Goal: Task Accomplishment & Management: Use online tool/utility

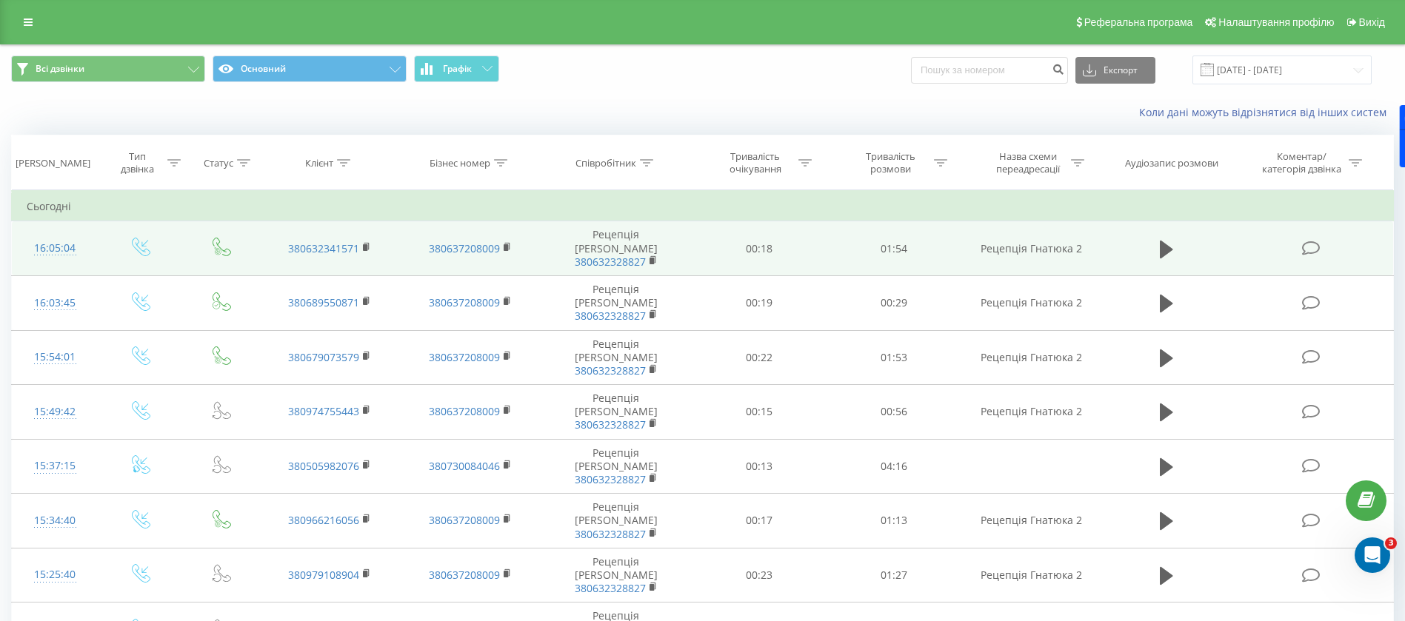
click at [1165, 258] on td at bounding box center [1166, 248] width 130 height 55
click at [1165, 245] on icon at bounding box center [1166, 249] width 13 height 18
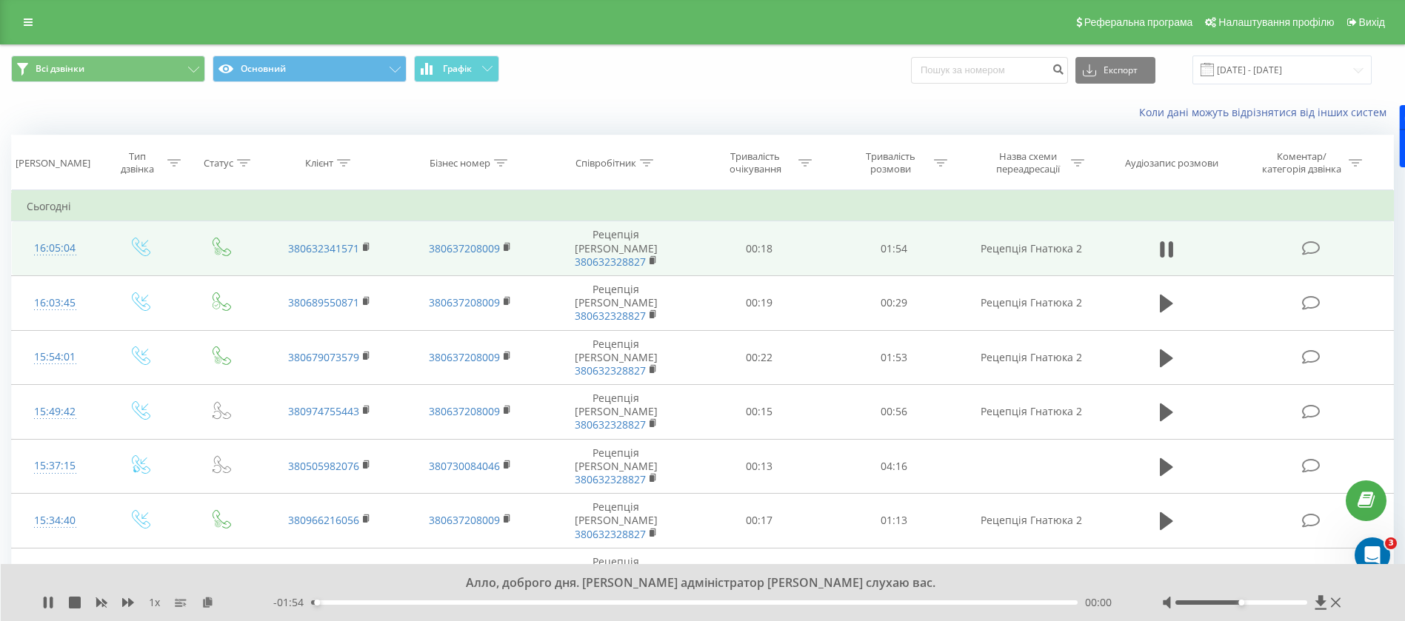
click at [121, 601] on div "1 x" at bounding box center [157, 602] width 231 height 15
click at [127, 601] on icon at bounding box center [128, 603] width 12 height 12
click at [1172, 247] on icon at bounding box center [1171, 249] width 4 height 16
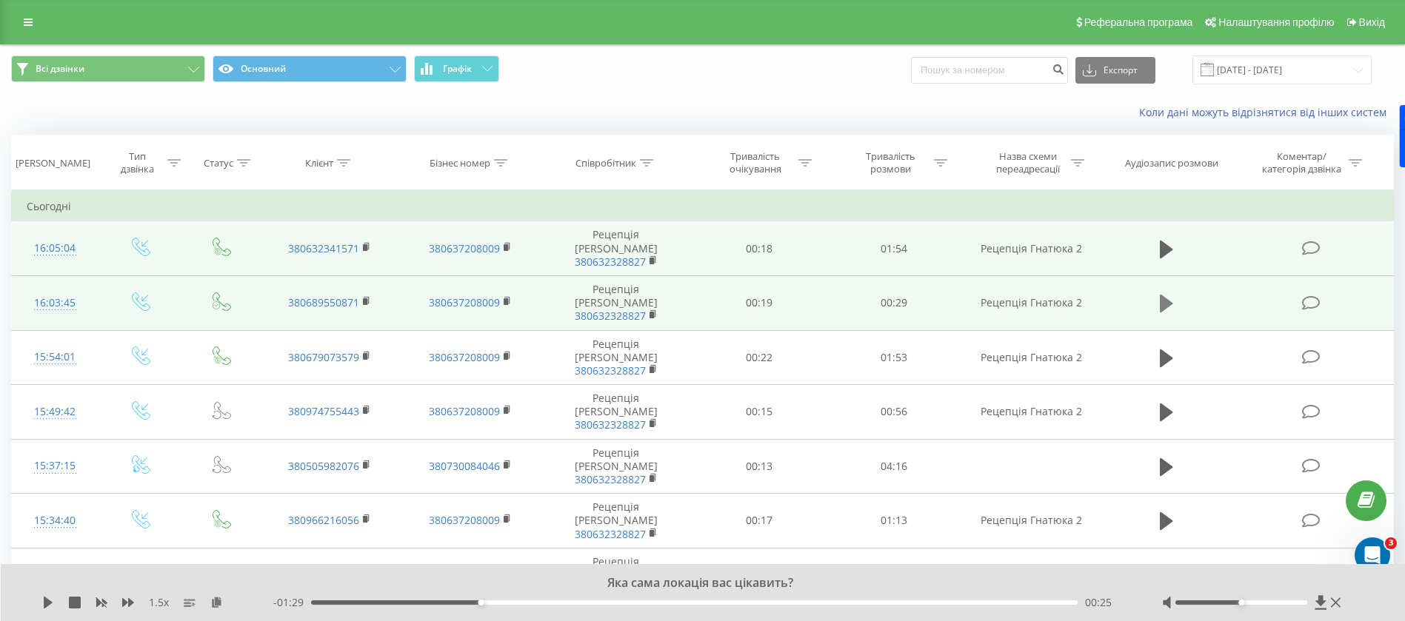
click at [1166, 295] on icon at bounding box center [1166, 304] width 13 height 18
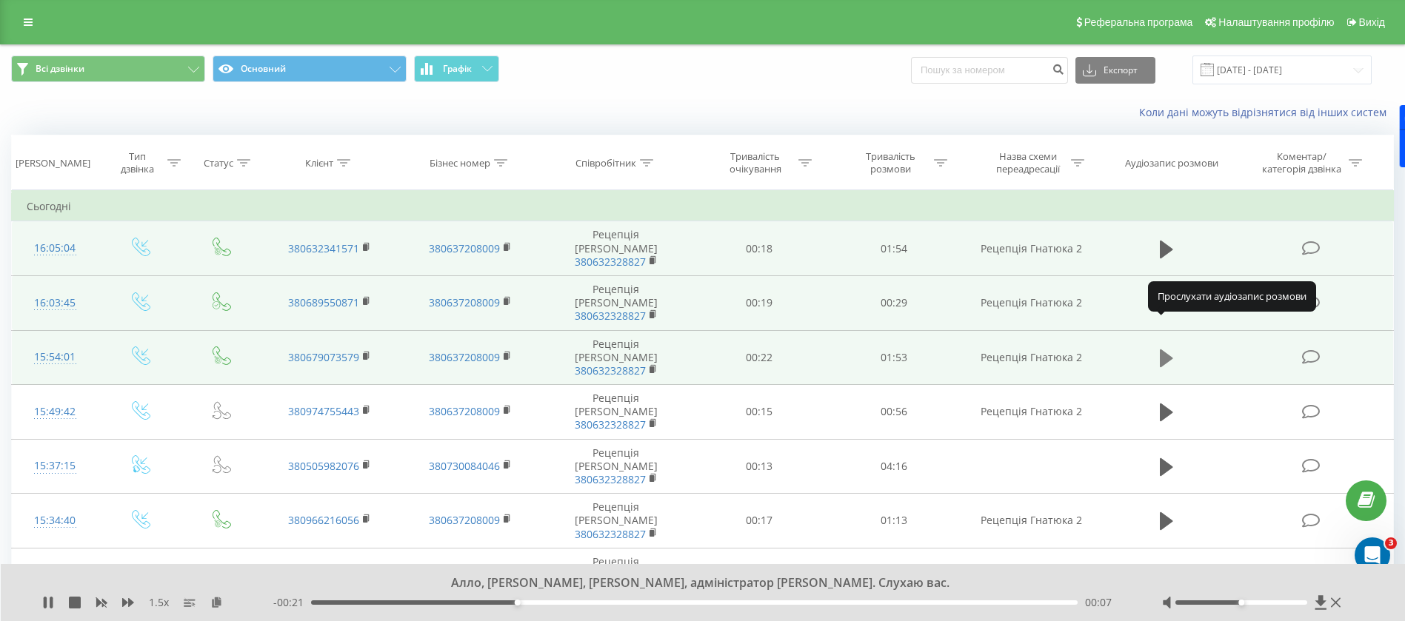
click at [1166, 350] on icon at bounding box center [1166, 359] width 13 height 18
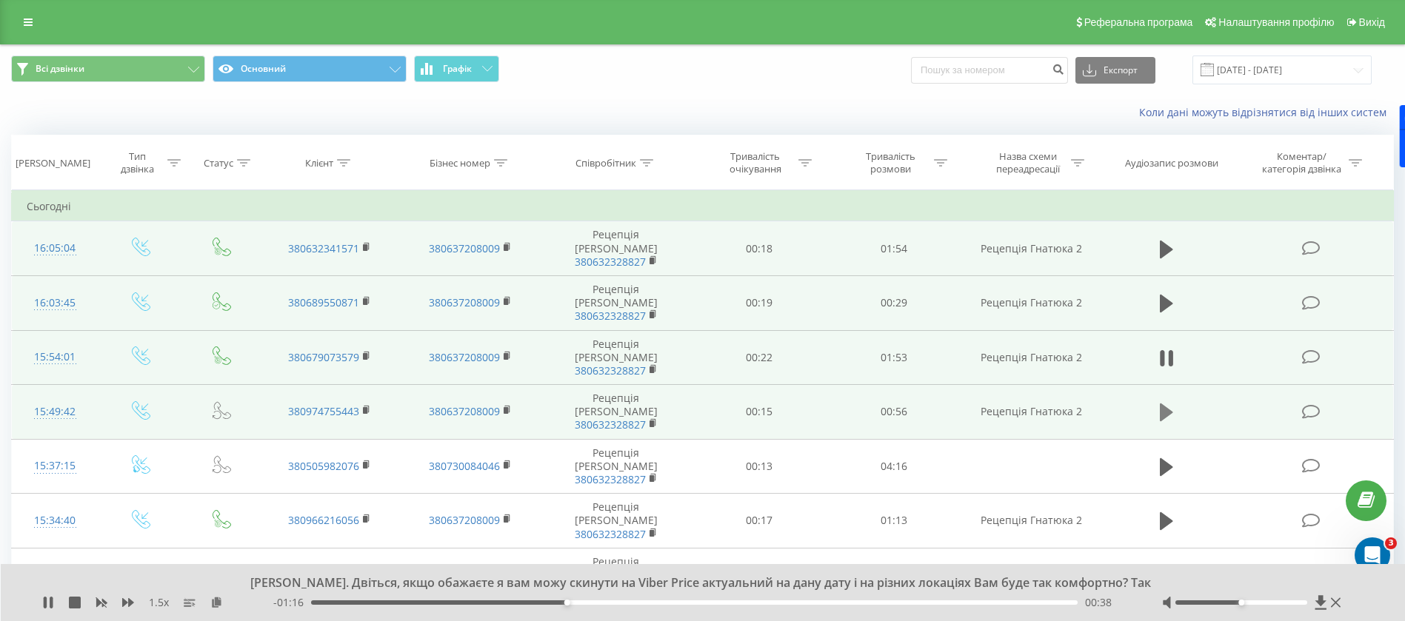
click at [1165, 404] on icon at bounding box center [1166, 413] width 13 height 18
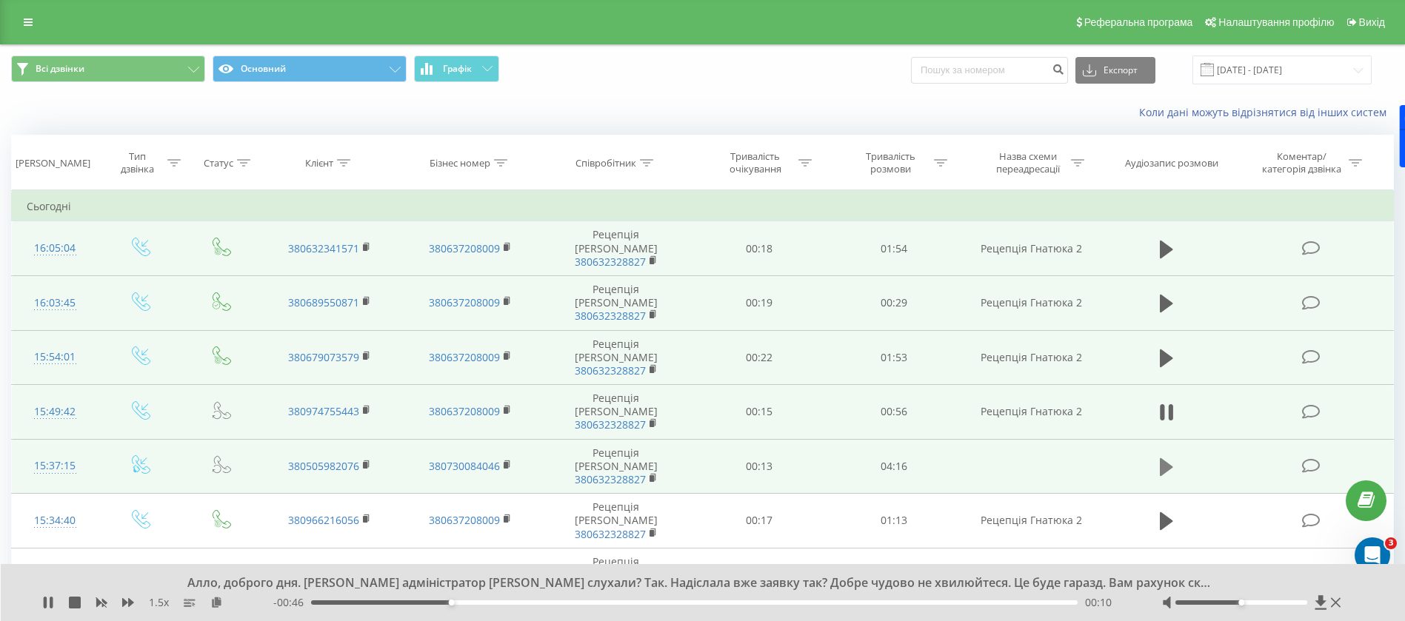
click at [1156, 456] on button at bounding box center [1166, 467] width 22 height 22
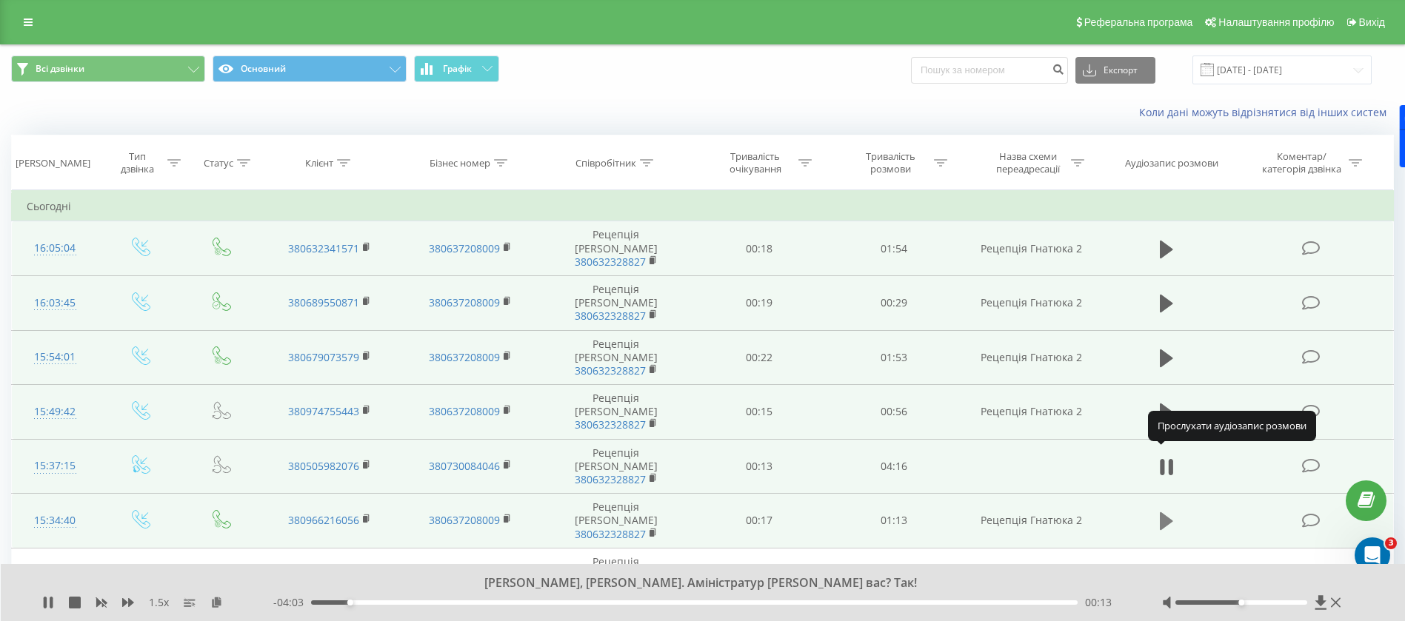
click at [1171, 511] on icon at bounding box center [1166, 521] width 13 height 21
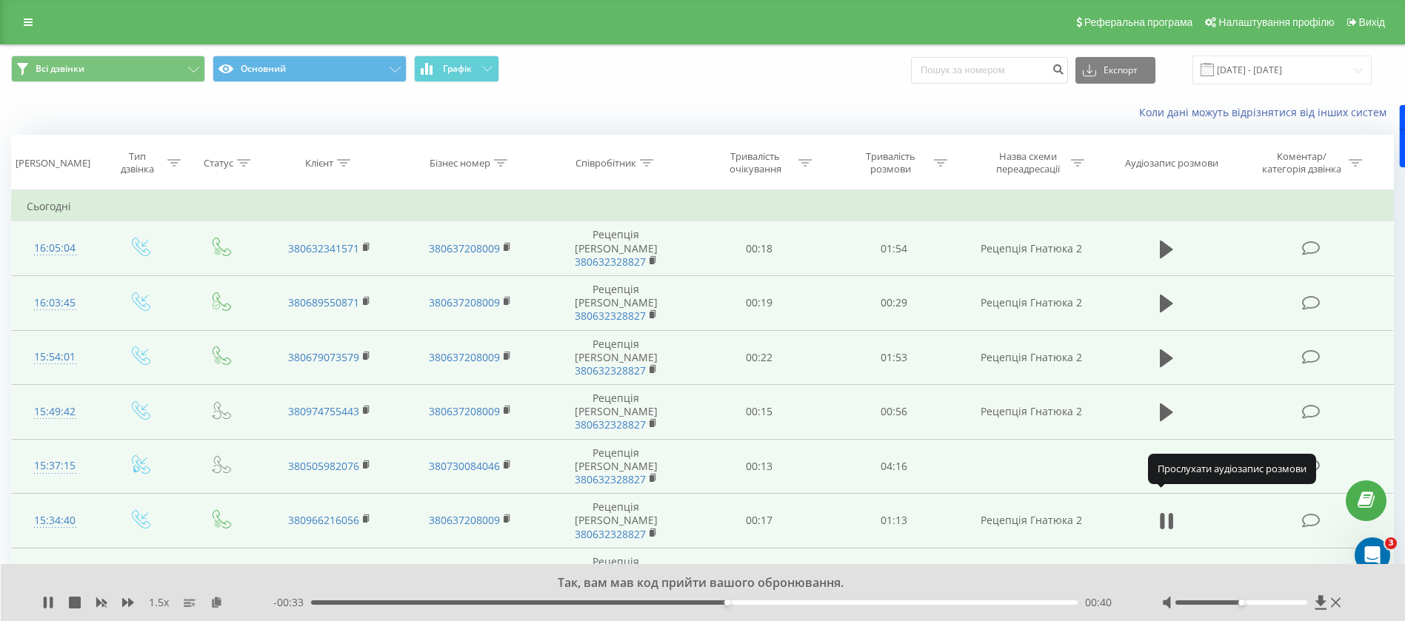
click at [1166, 566] on icon at bounding box center [1166, 576] width 13 height 21
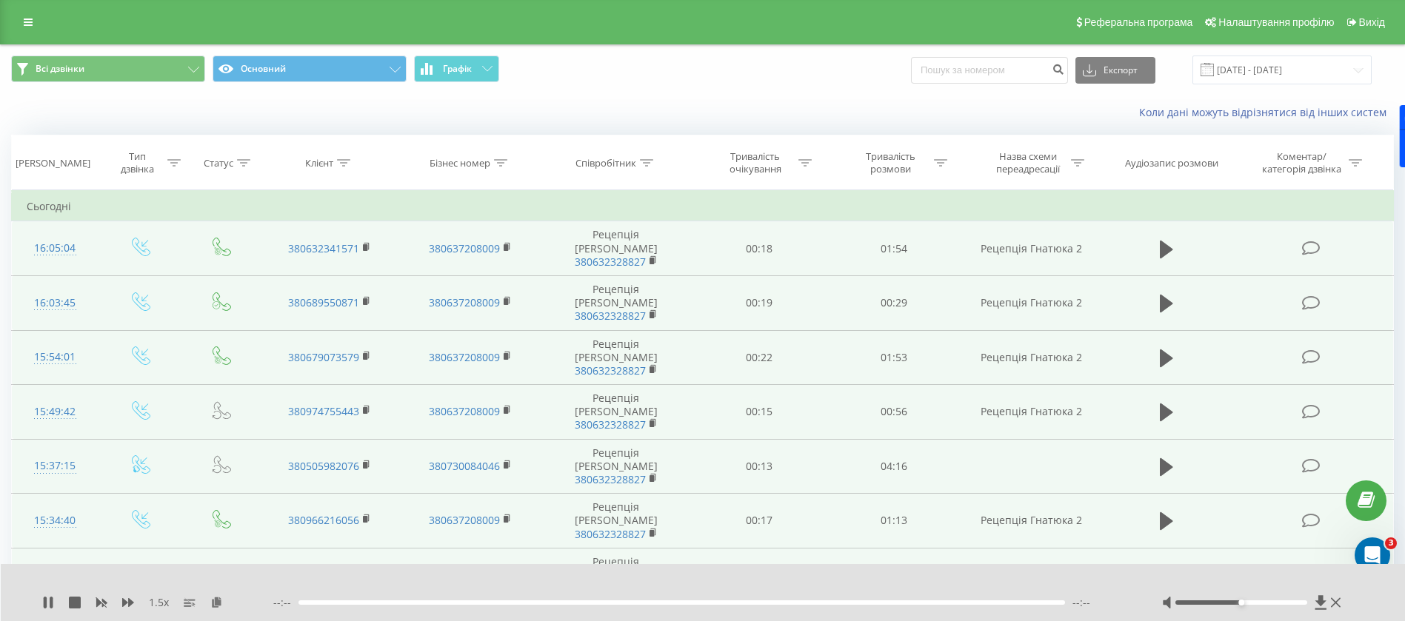
scroll to position [111, 0]
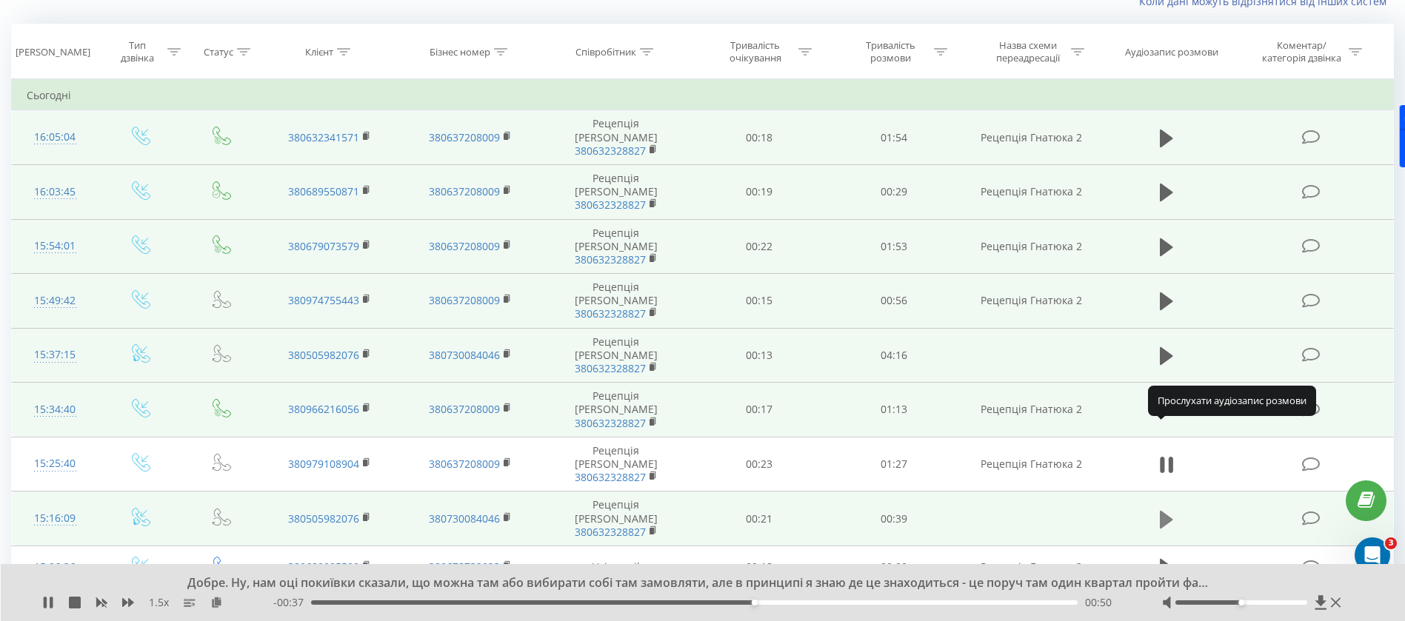
click at [1168, 510] on icon at bounding box center [1166, 520] width 13 height 21
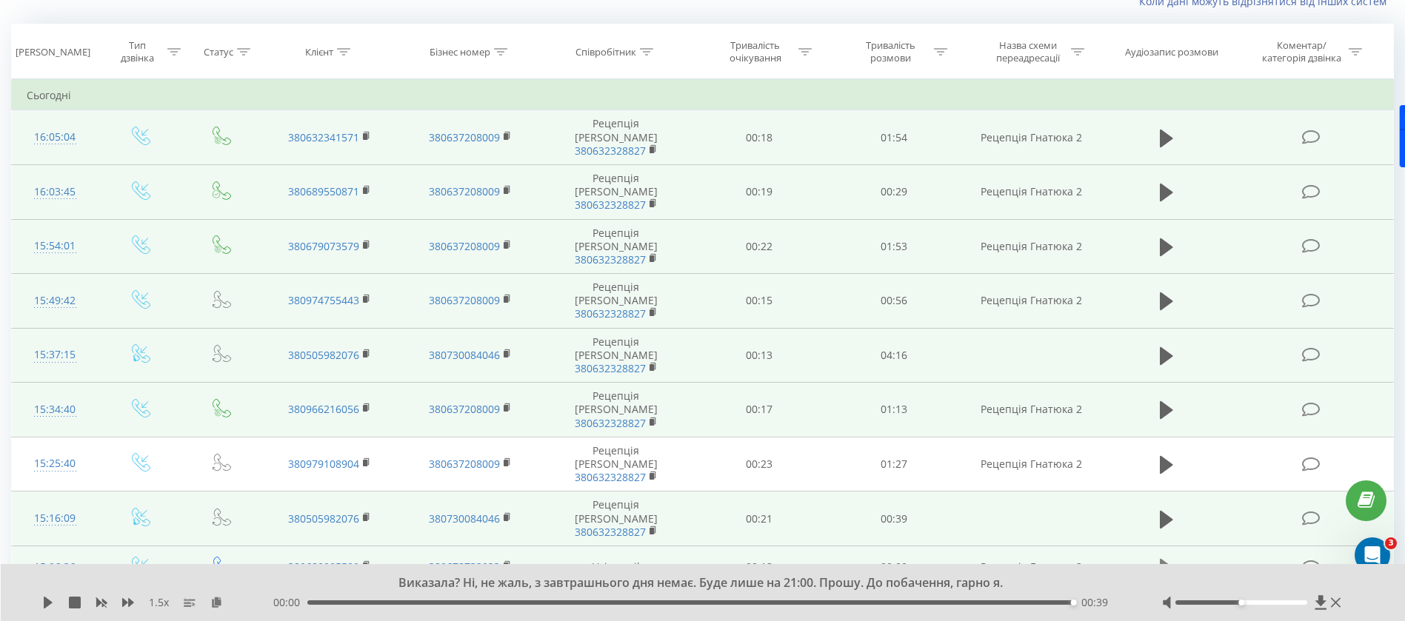
click at [1160, 559] on icon at bounding box center [1166, 568] width 13 height 18
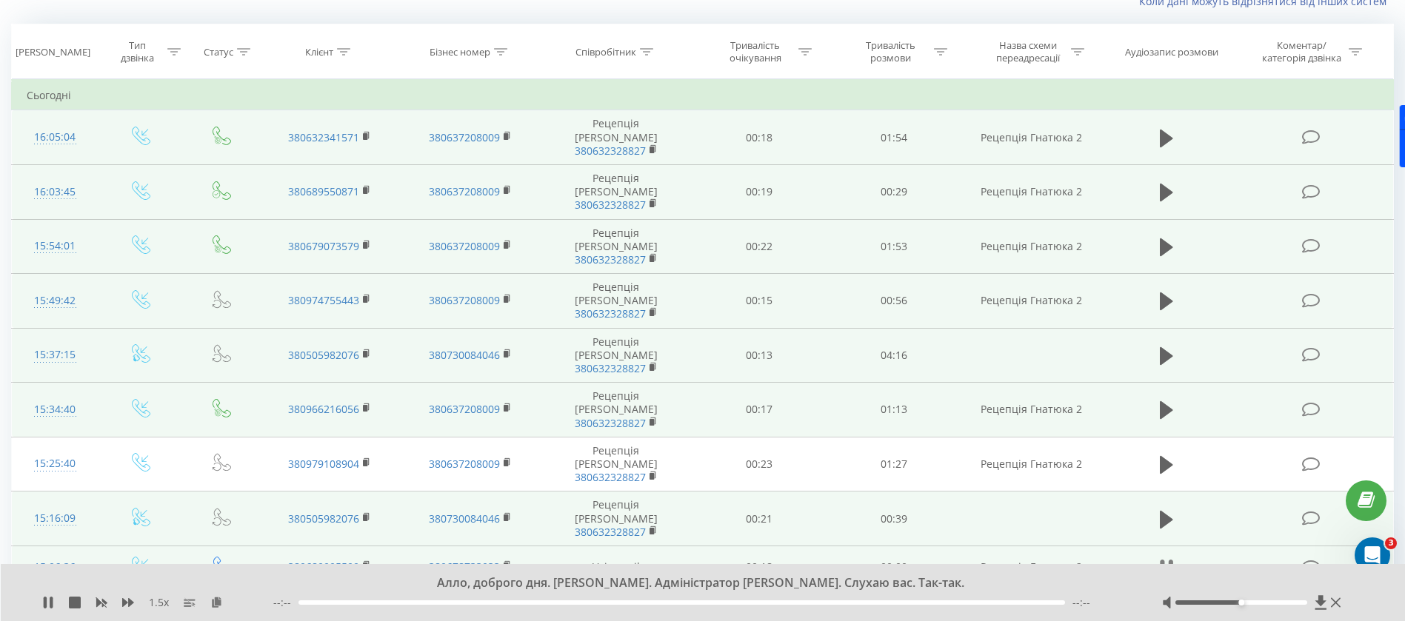
scroll to position [333, 0]
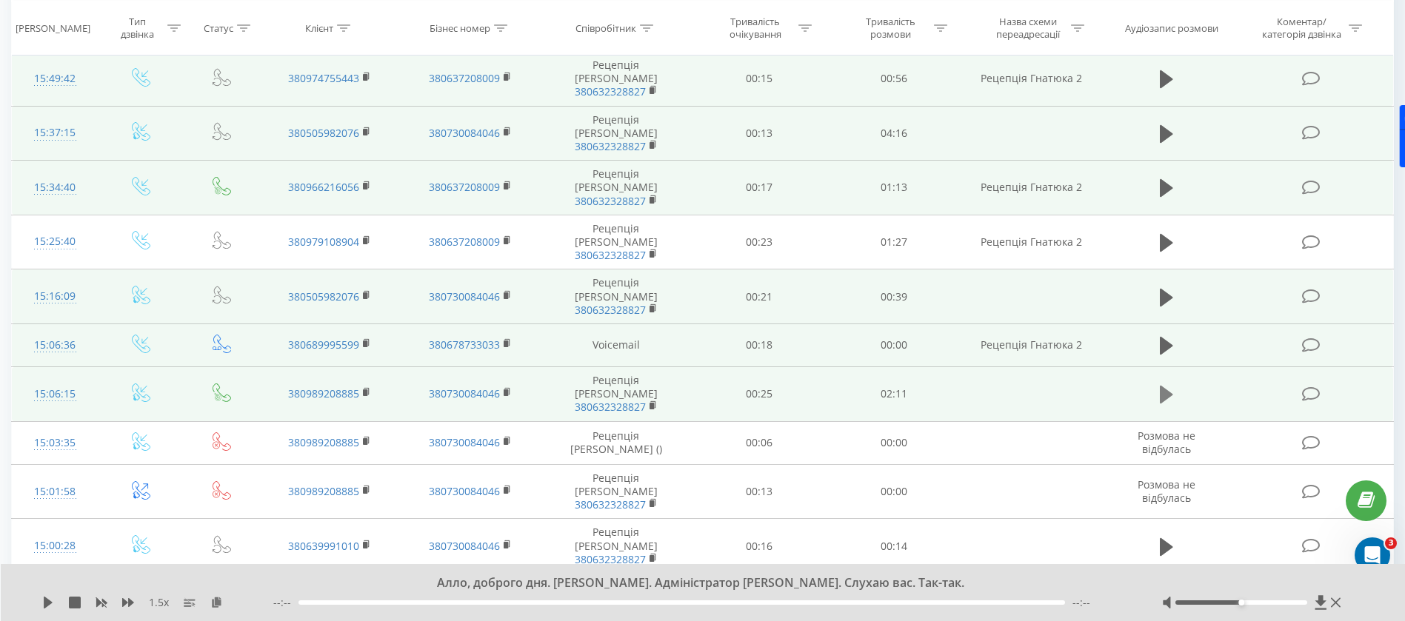
click at [1162, 386] on icon at bounding box center [1166, 395] width 13 height 18
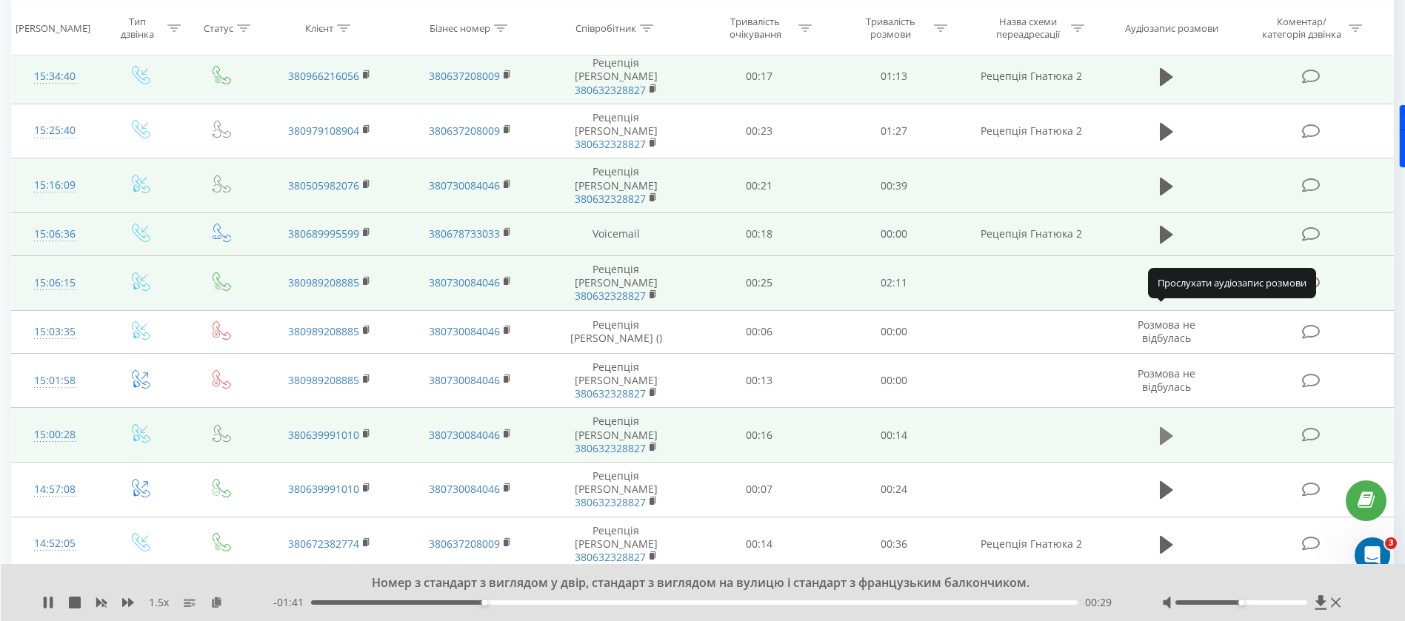
click at [1164, 427] on icon at bounding box center [1166, 436] width 13 height 18
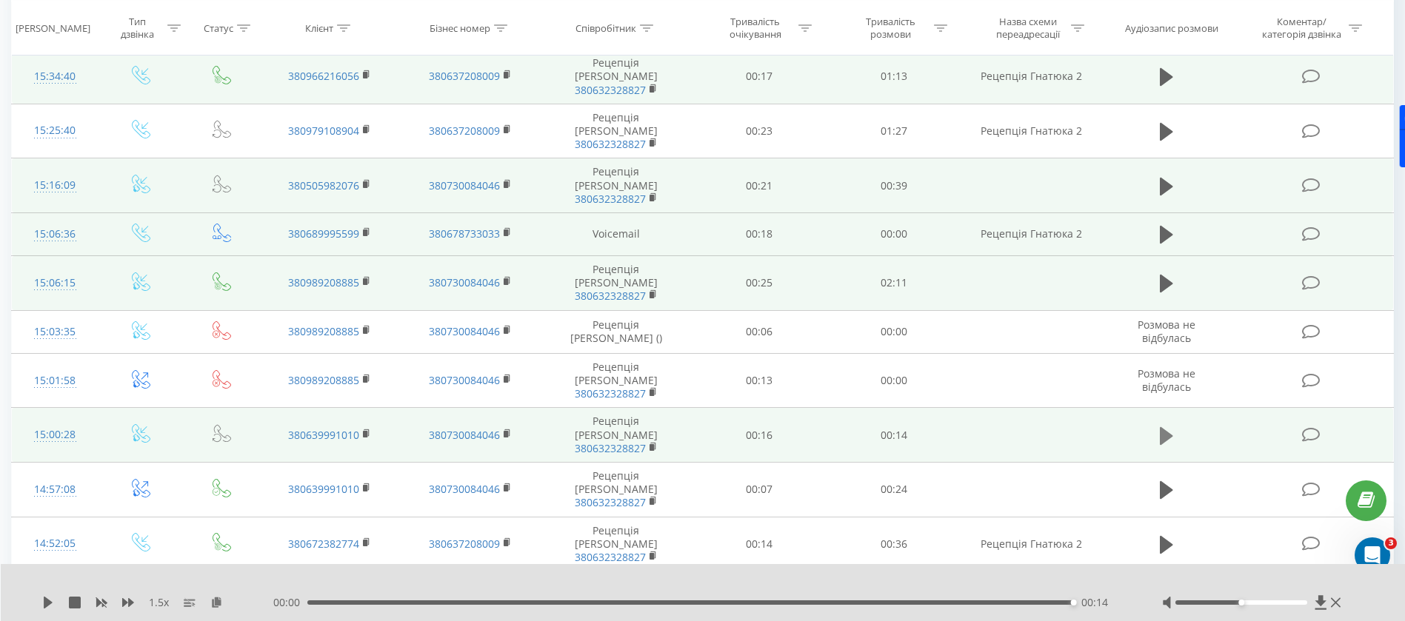
click at [1163, 426] on icon at bounding box center [1166, 436] width 13 height 21
click at [1165, 426] on icon at bounding box center [1166, 436] width 13 height 21
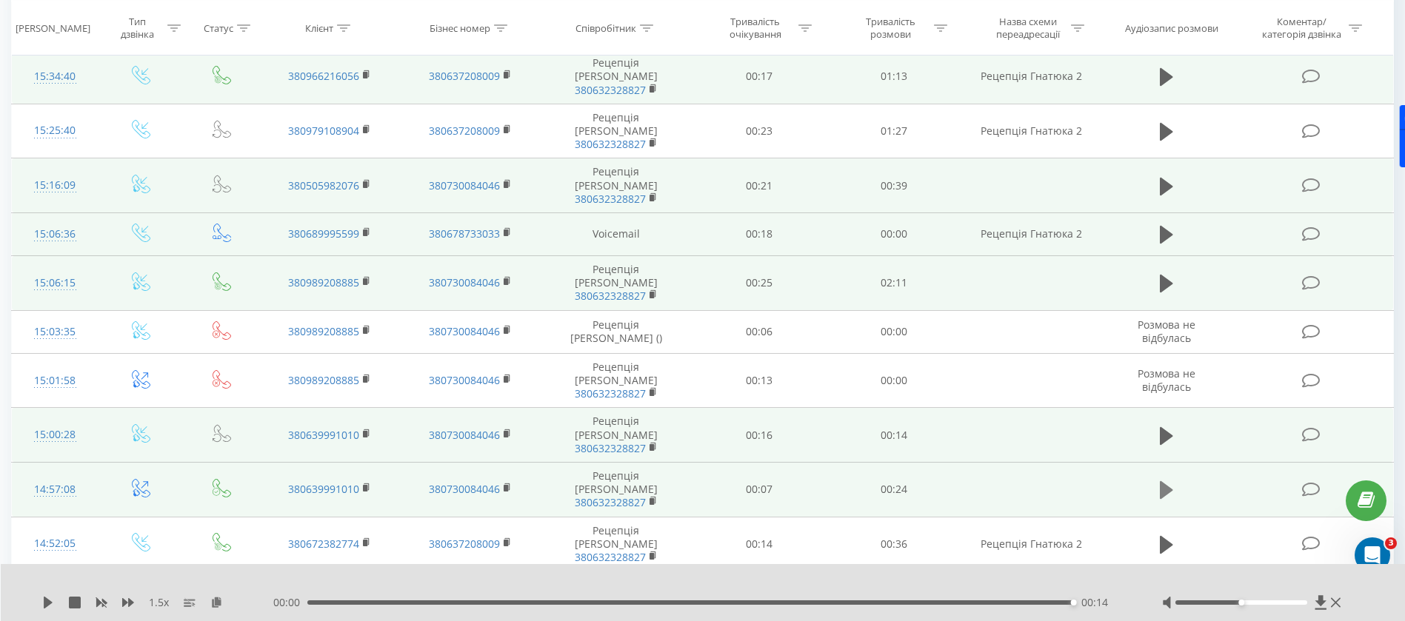
click at [1175, 479] on button at bounding box center [1166, 490] width 22 height 22
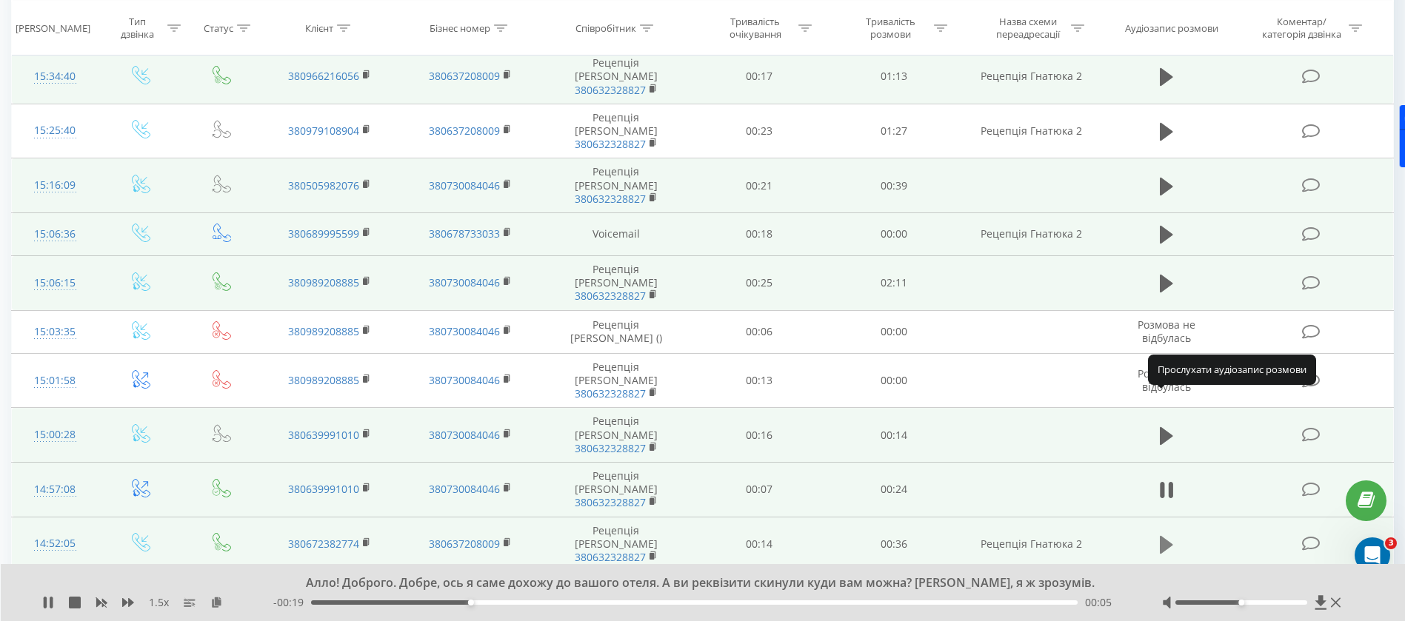
click at [1163, 536] on icon at bounding box center [1166, 545] width 13 height 18
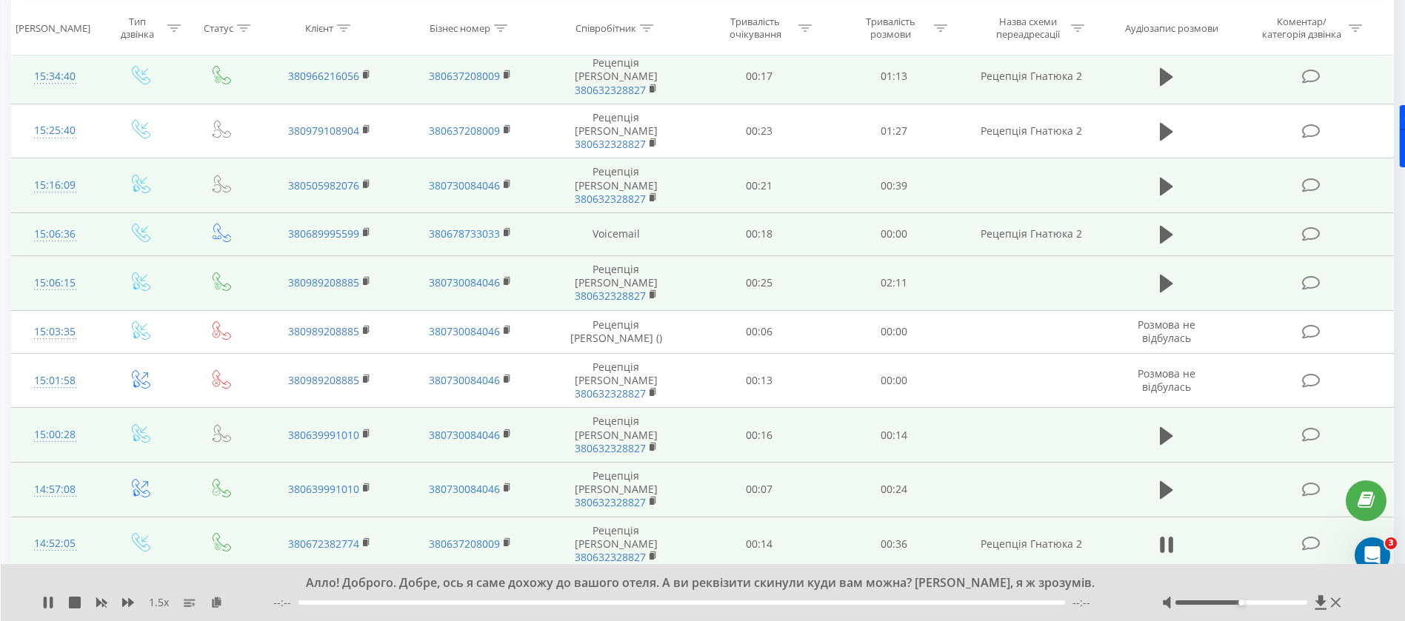
scroll to position [555, 0]
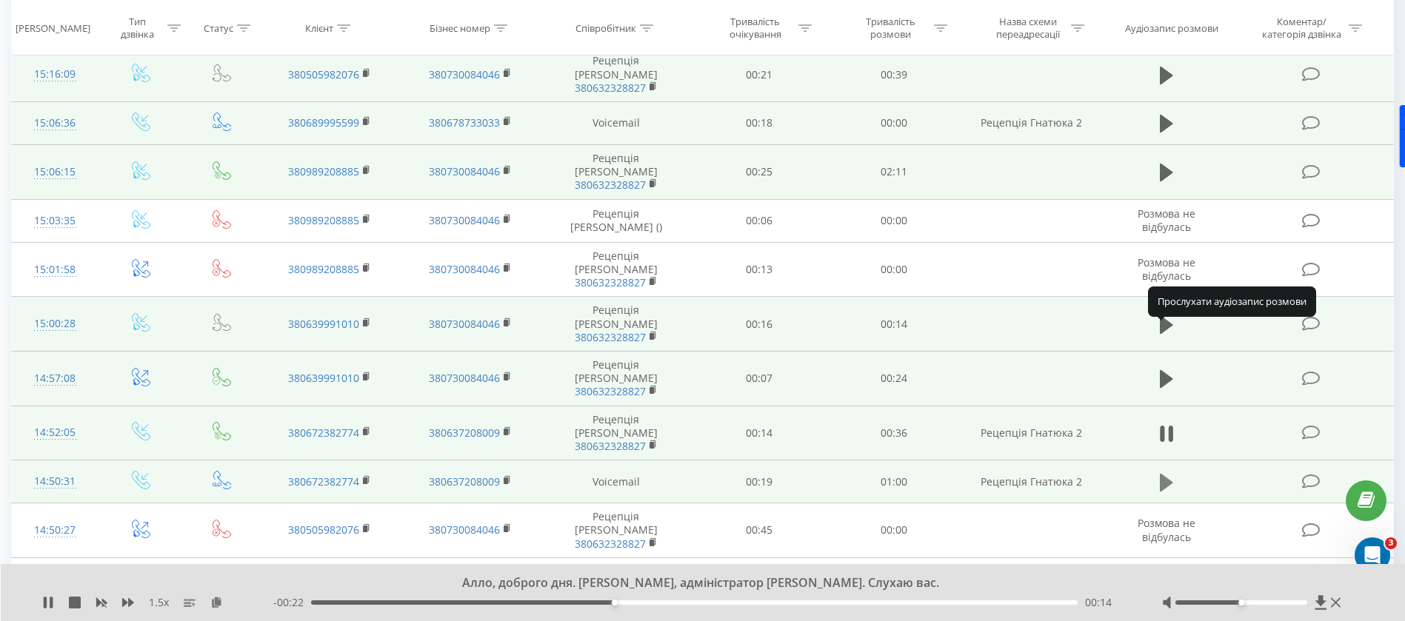
click at [1166, 473] on icon at bounding box center [1166, 482] width 13 height 18
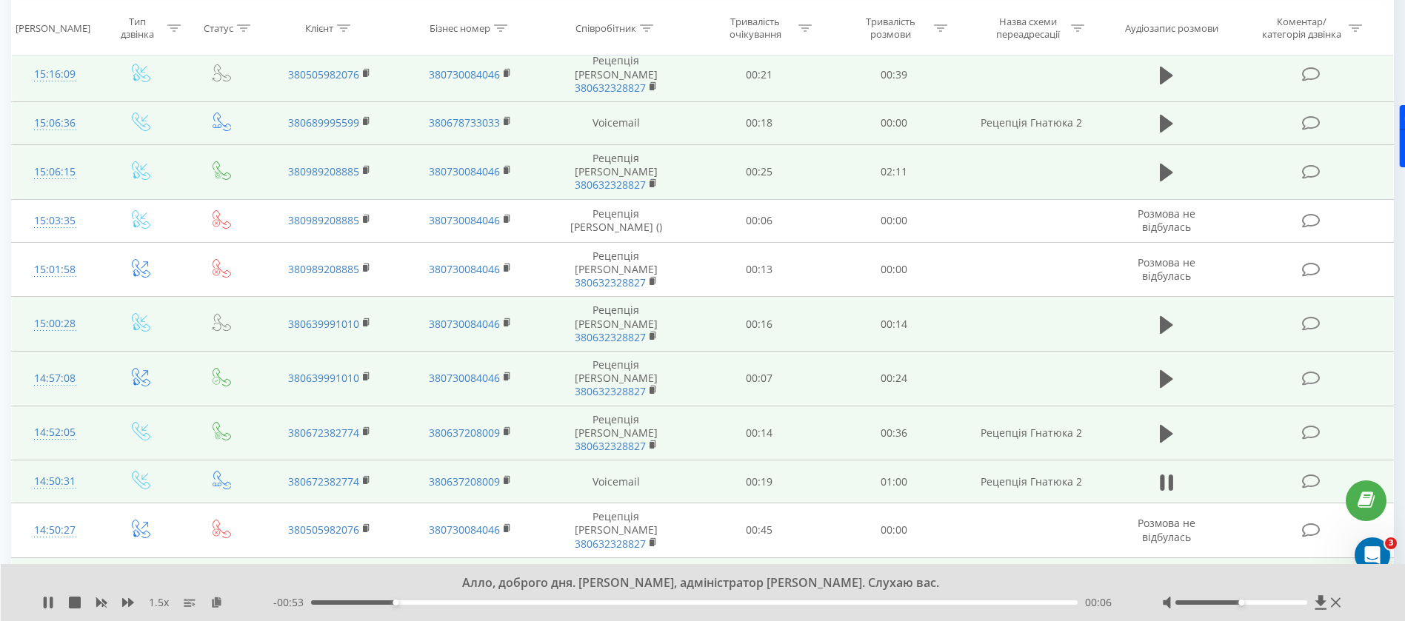
click at [1166, 577] on icon at bounding box center [1166, 586] width 13 height 18
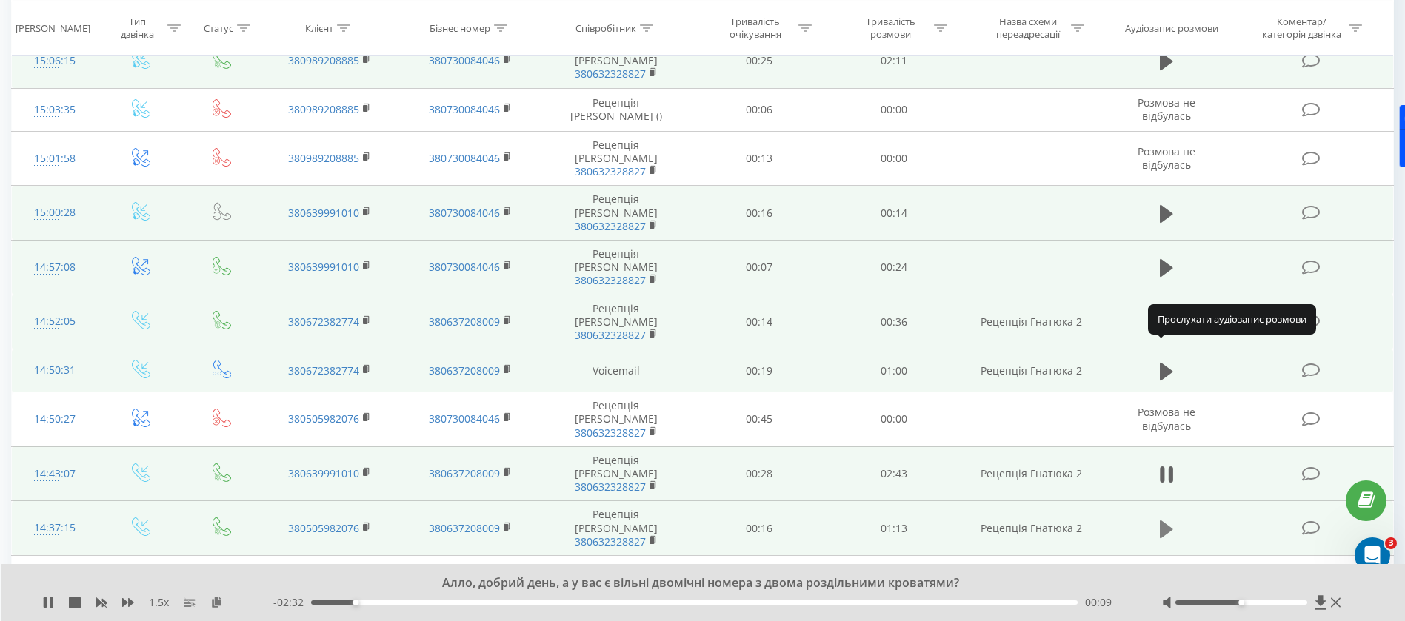
click at [1164, 520] on icon at bounding box center [1166, 529] width 13 height 18
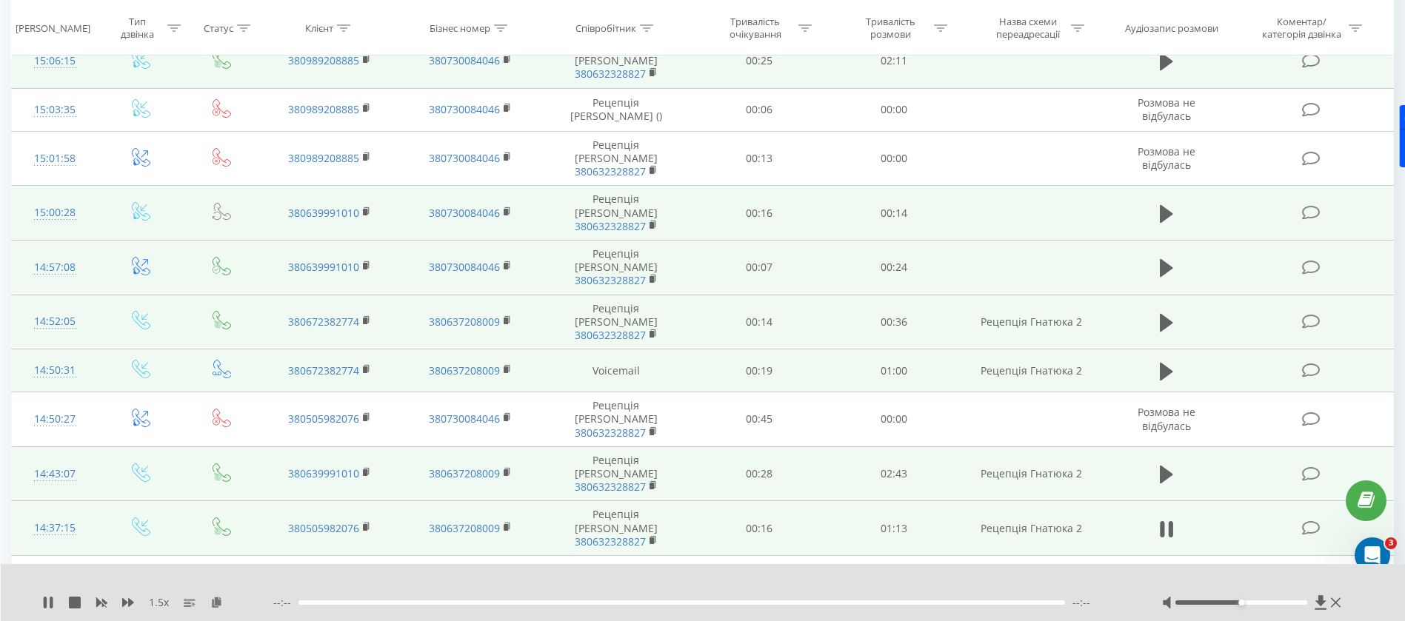
scroll to position [778, 0]
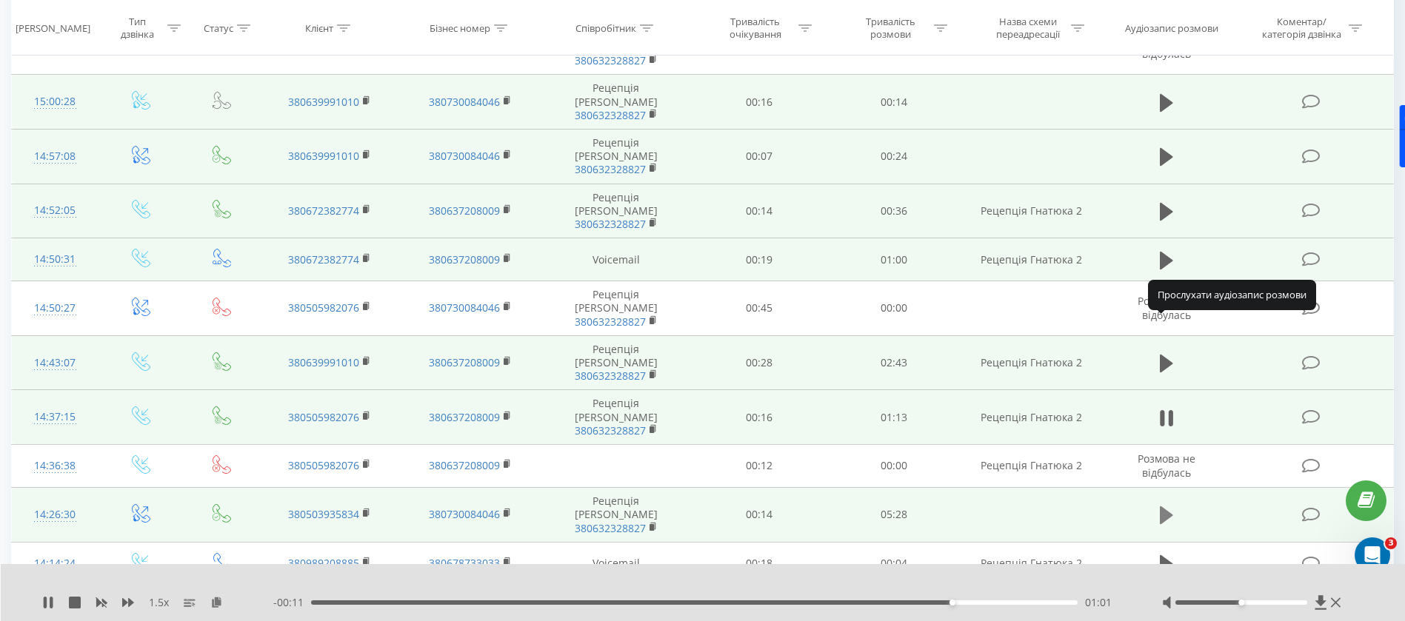
click at [1160, 507] on icon at bounding box center [1166, 516] width 13 height 18
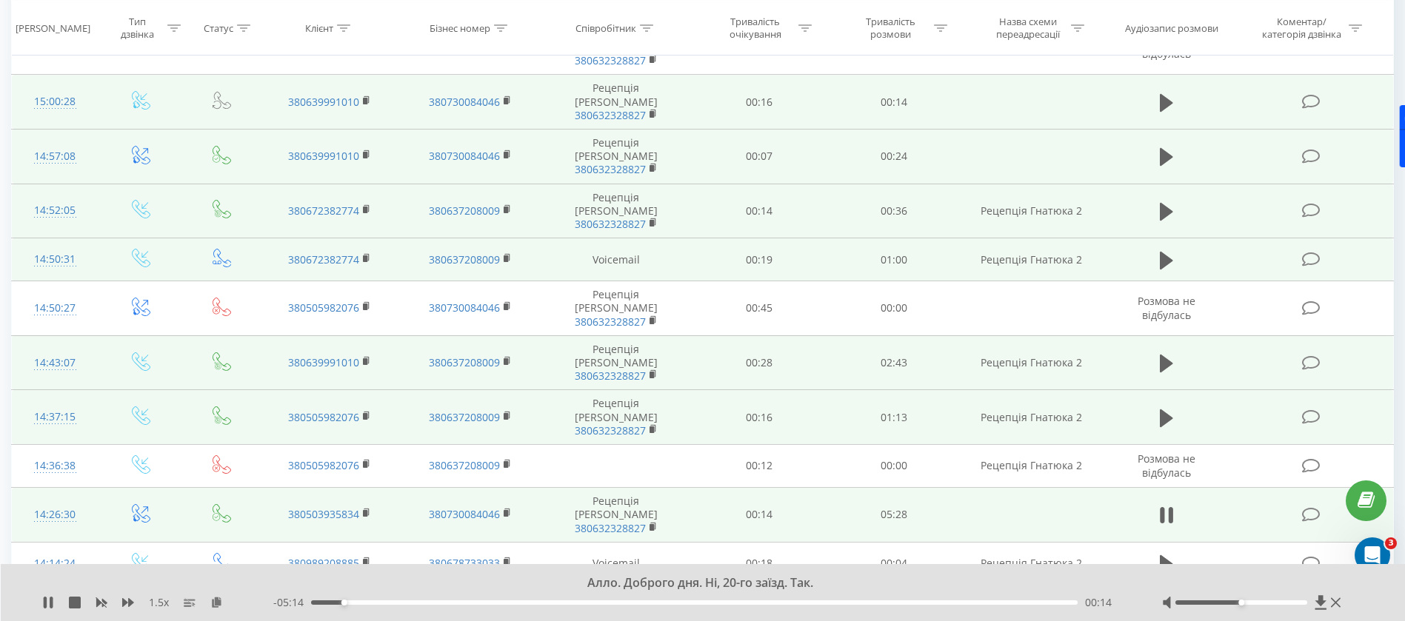
click at [1164, 604] on icon at bounding box center [1166, 613] width 13 height 18
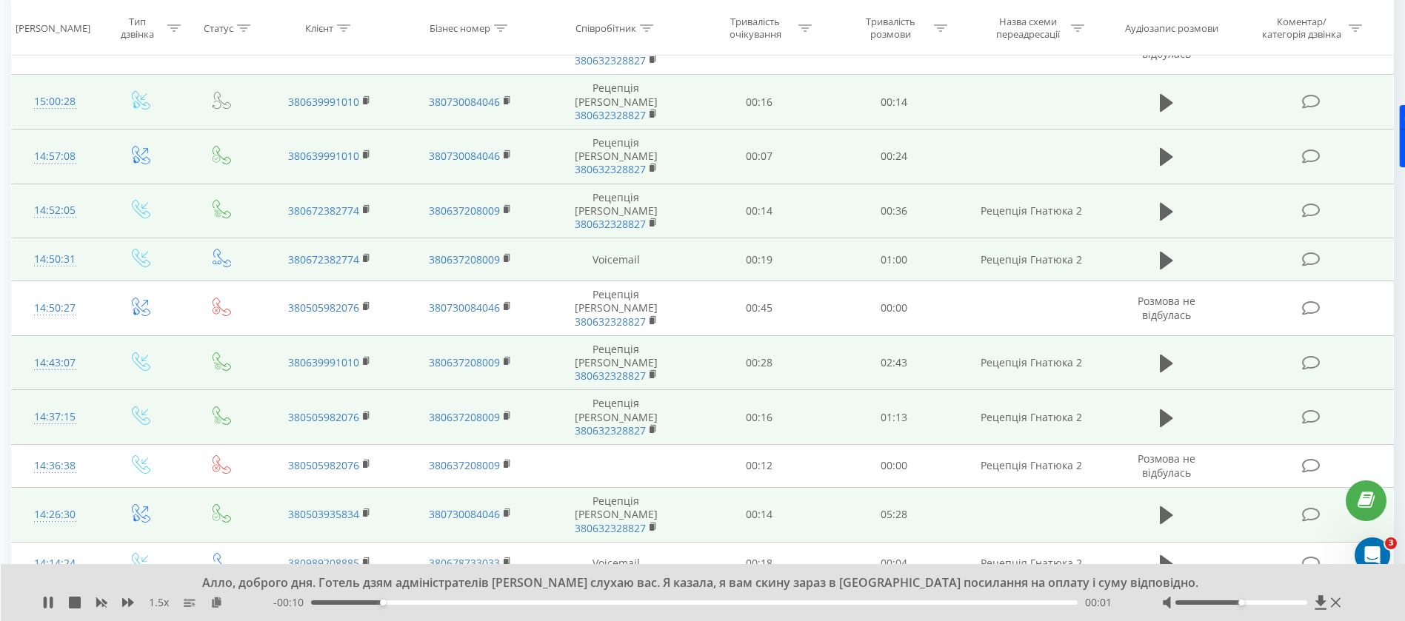
scroll to position [1000, 0]
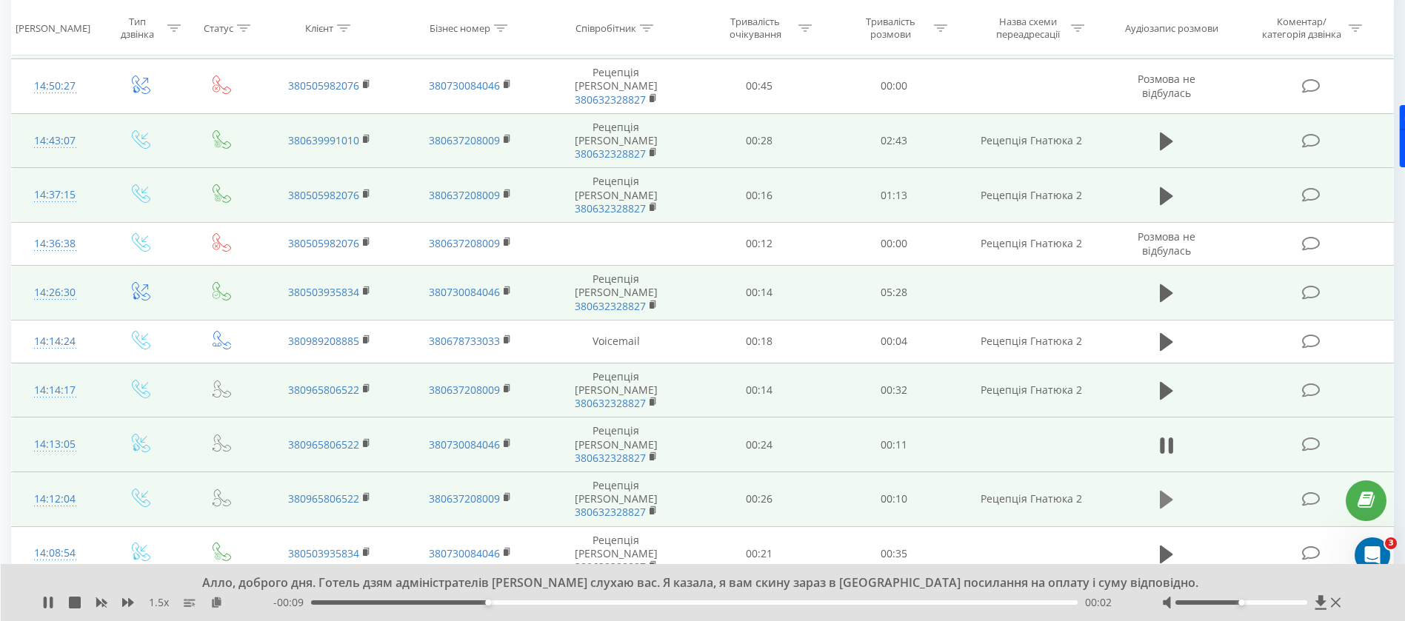
click at [1166, 491] on icon at bounding box center [1166, 500] width 13 height 18
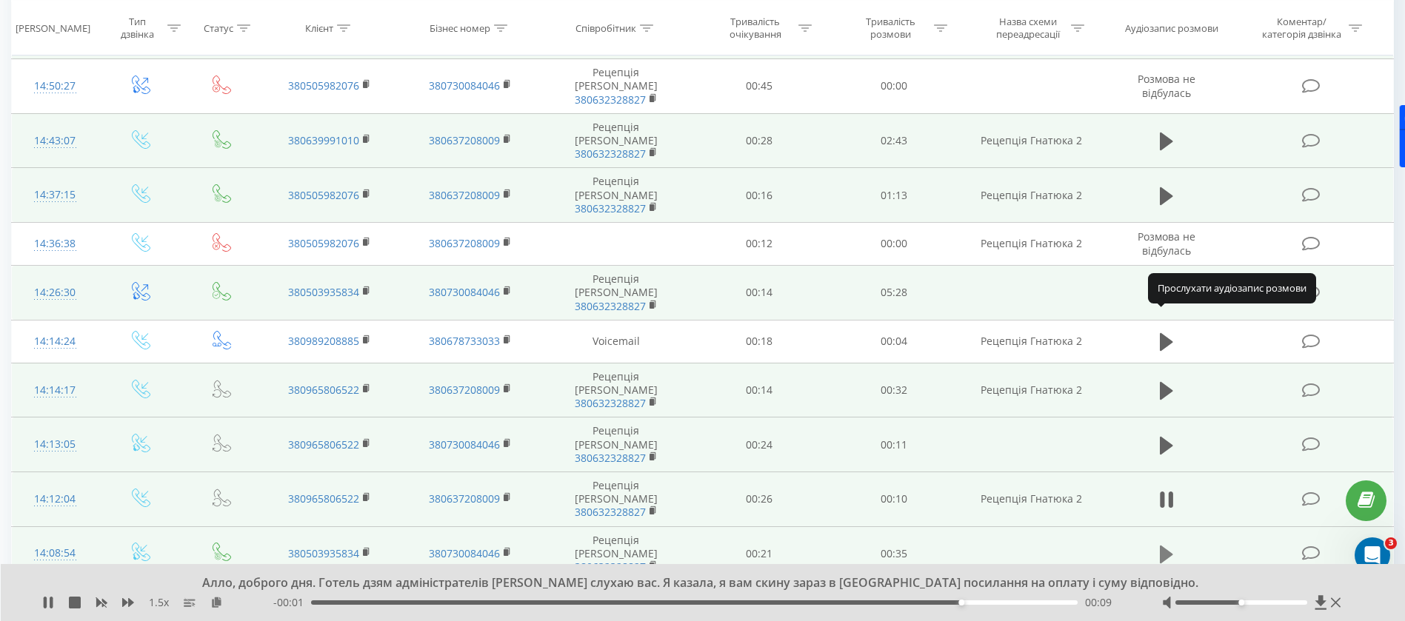
click at [1166, 546] on icon at bounding box center [1166, 555] width 13 height 18
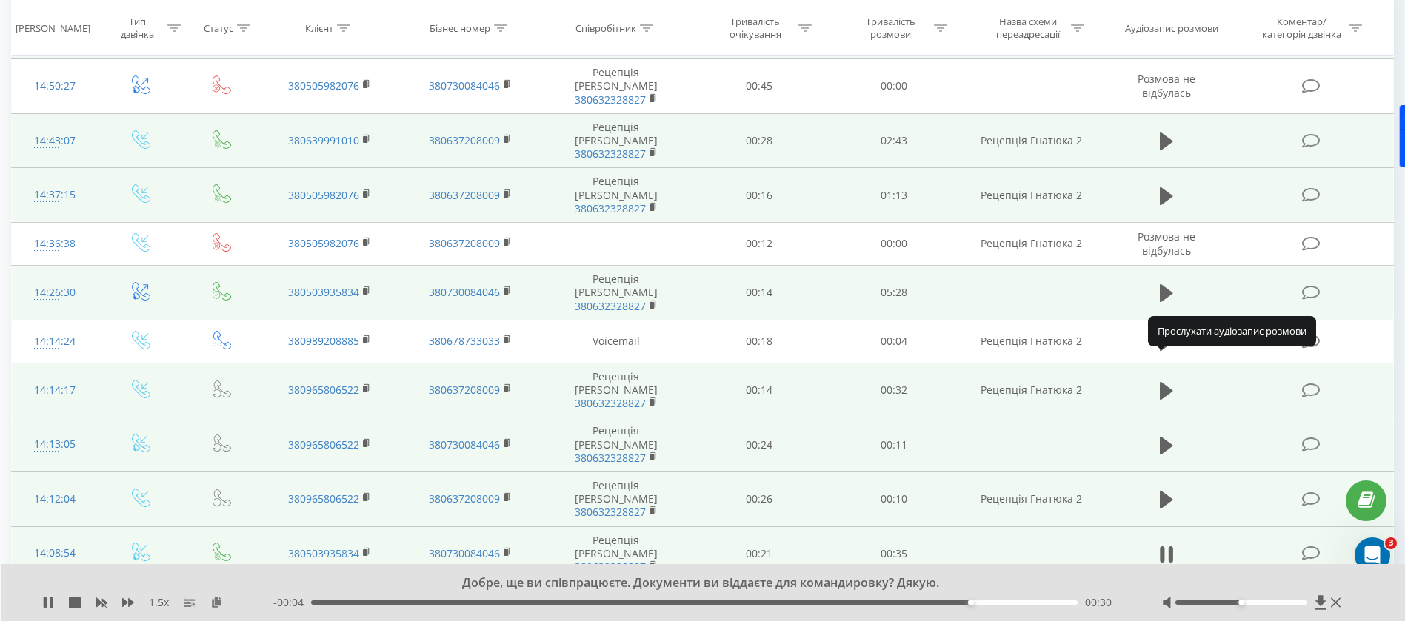
click at [1157, 598] on button at bounding box center [1166, 609] width 22 height 22
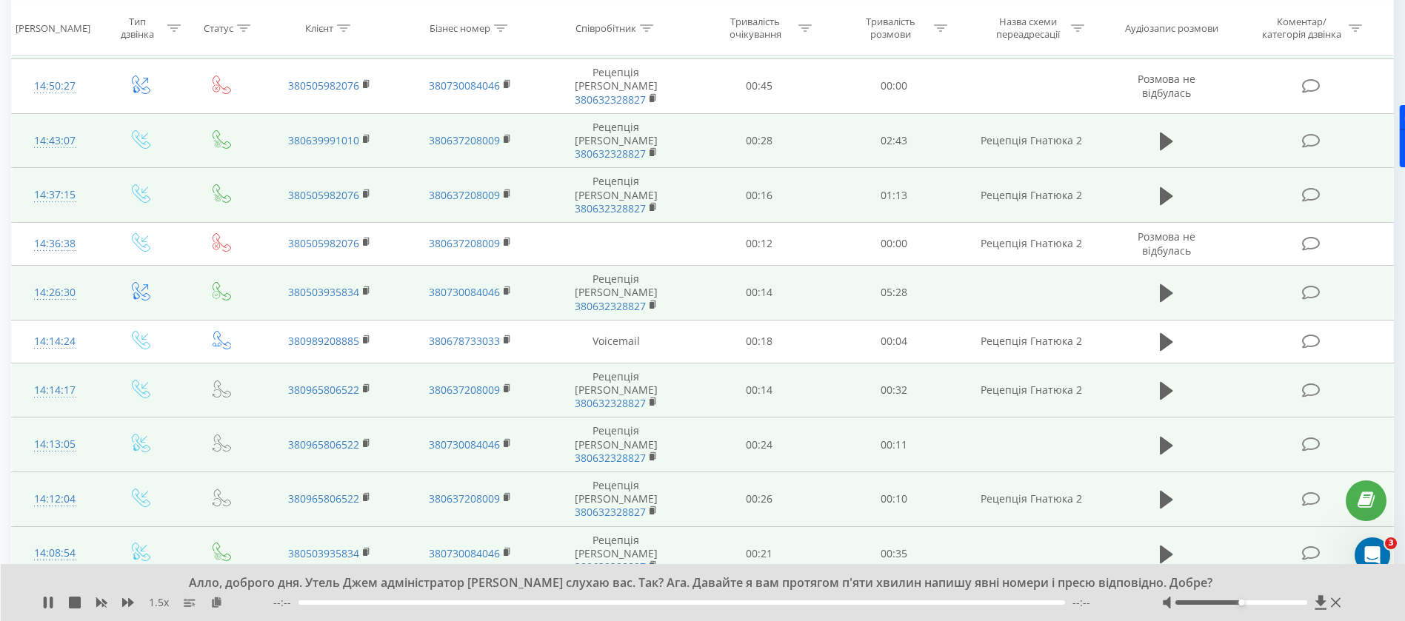
scroll to position [1111, 0]
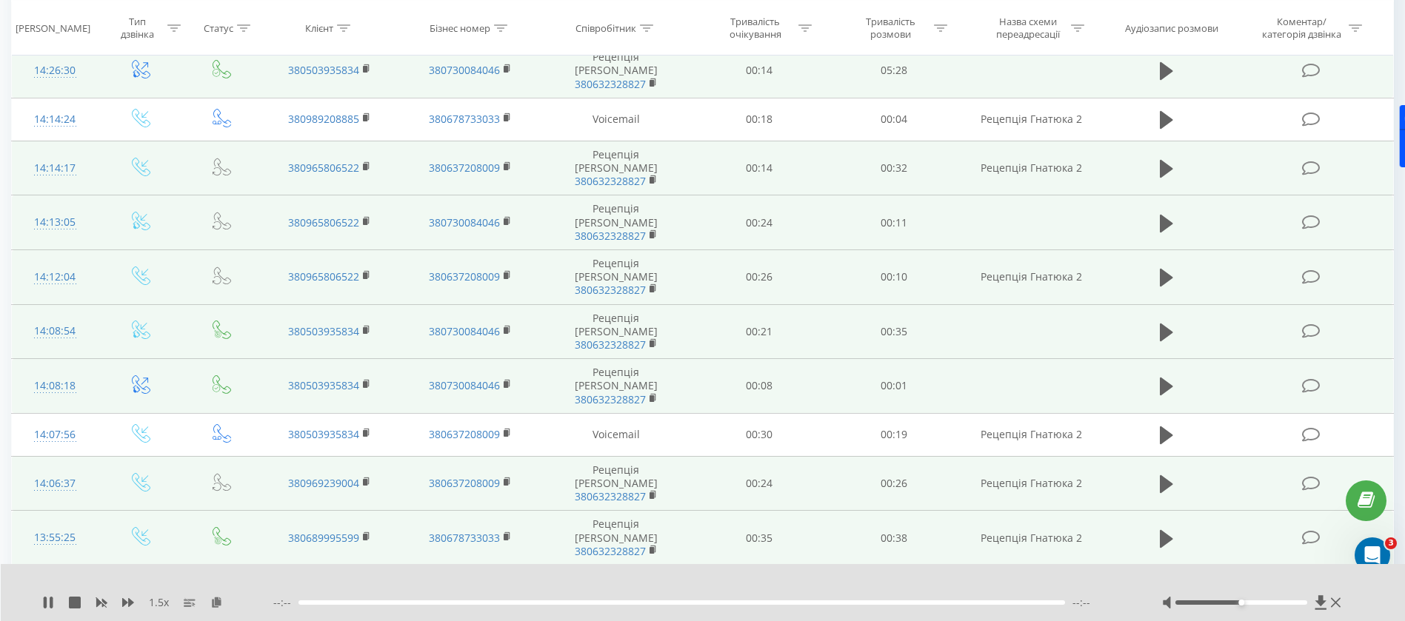
scroll to position [1333, 0]
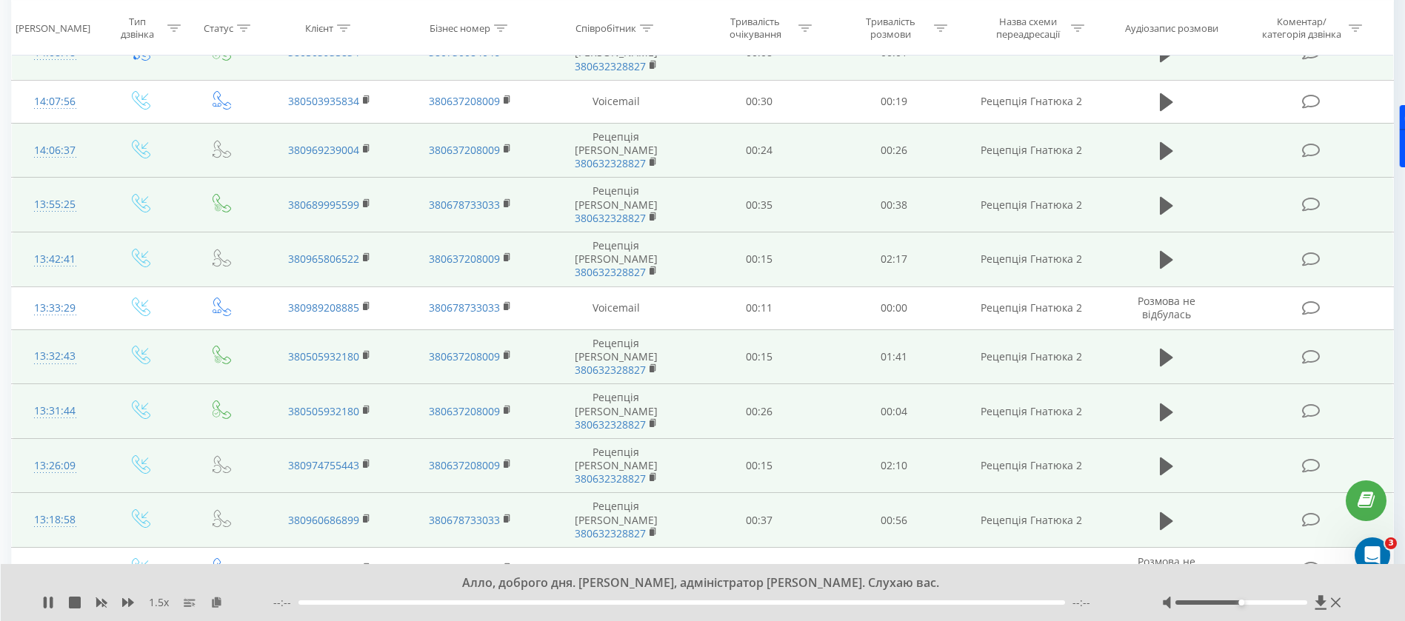
scroll to position [1666, 0]
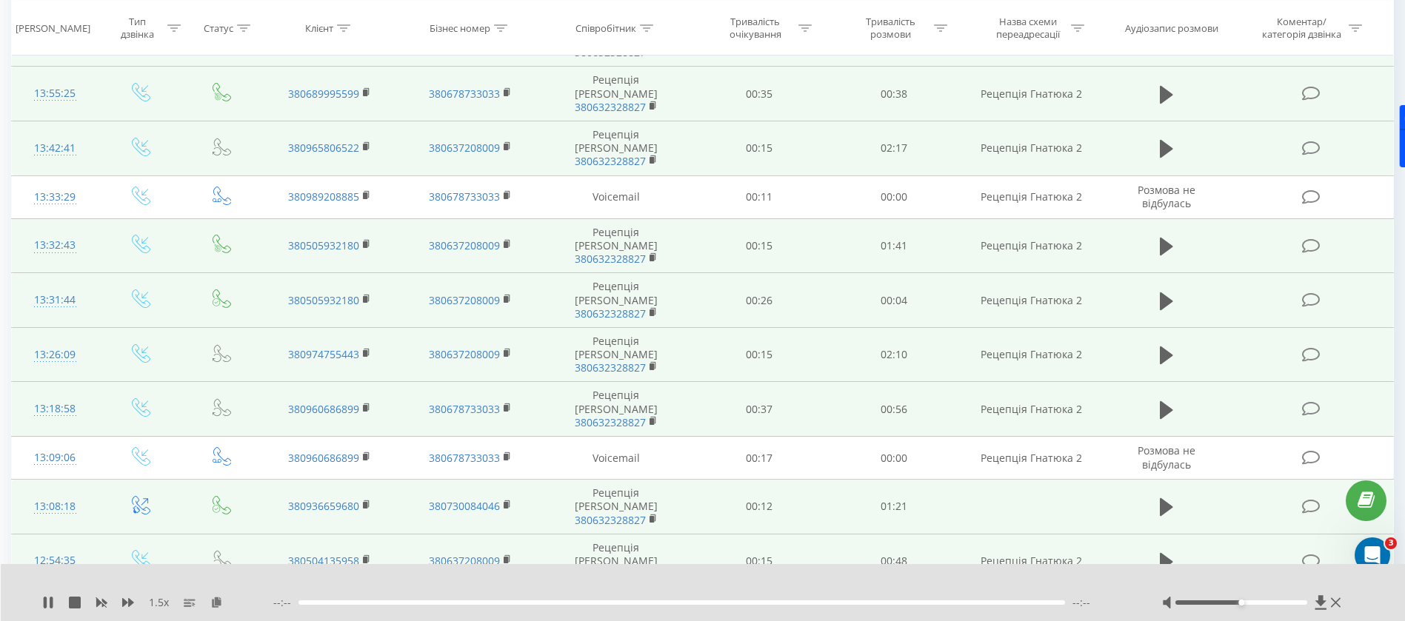
scroll to position [1777, 0]
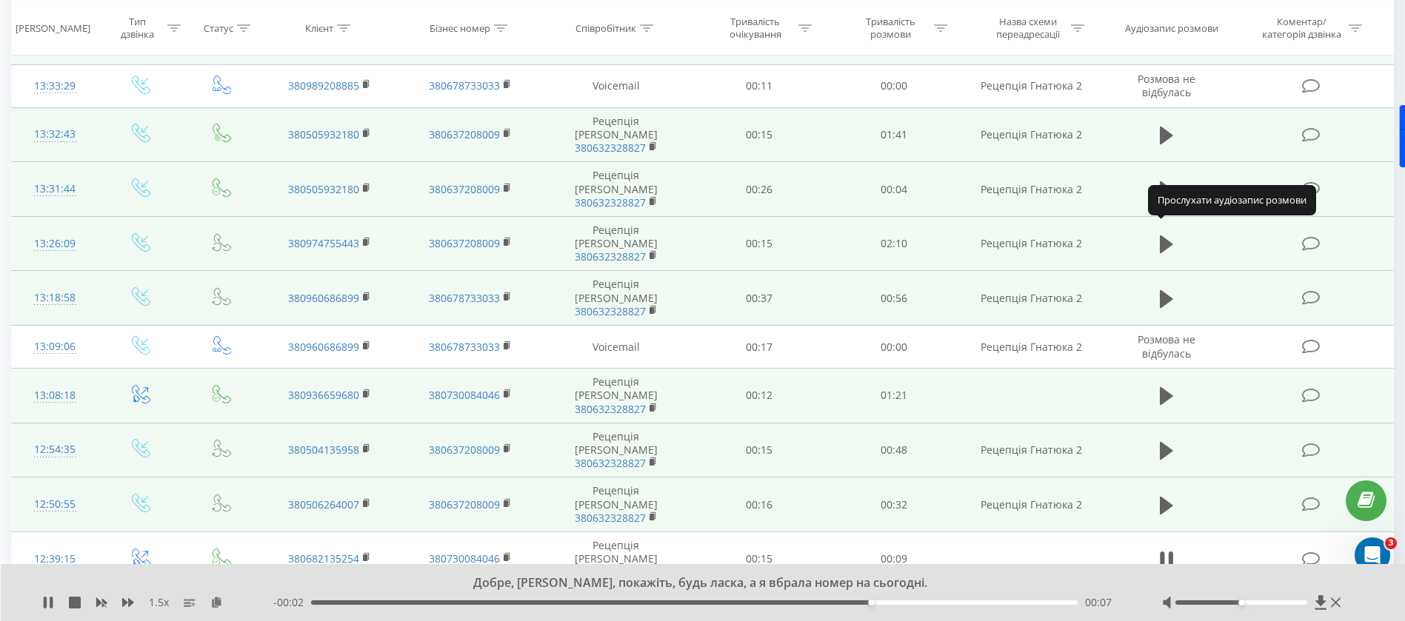
click at [1163, 605] on icon at bounding box center [1166, 614] width 13 height 18
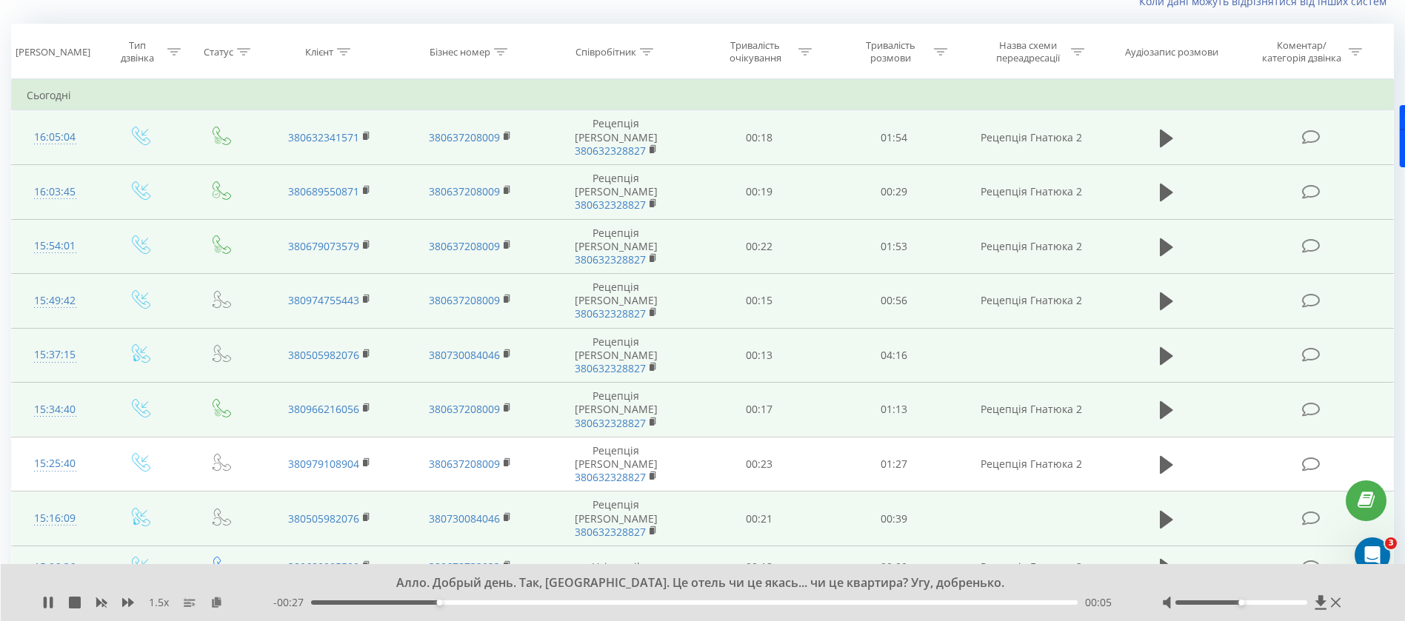
scroll to position [0, 0]
